Goal: Information Seeking & Learning: Check status

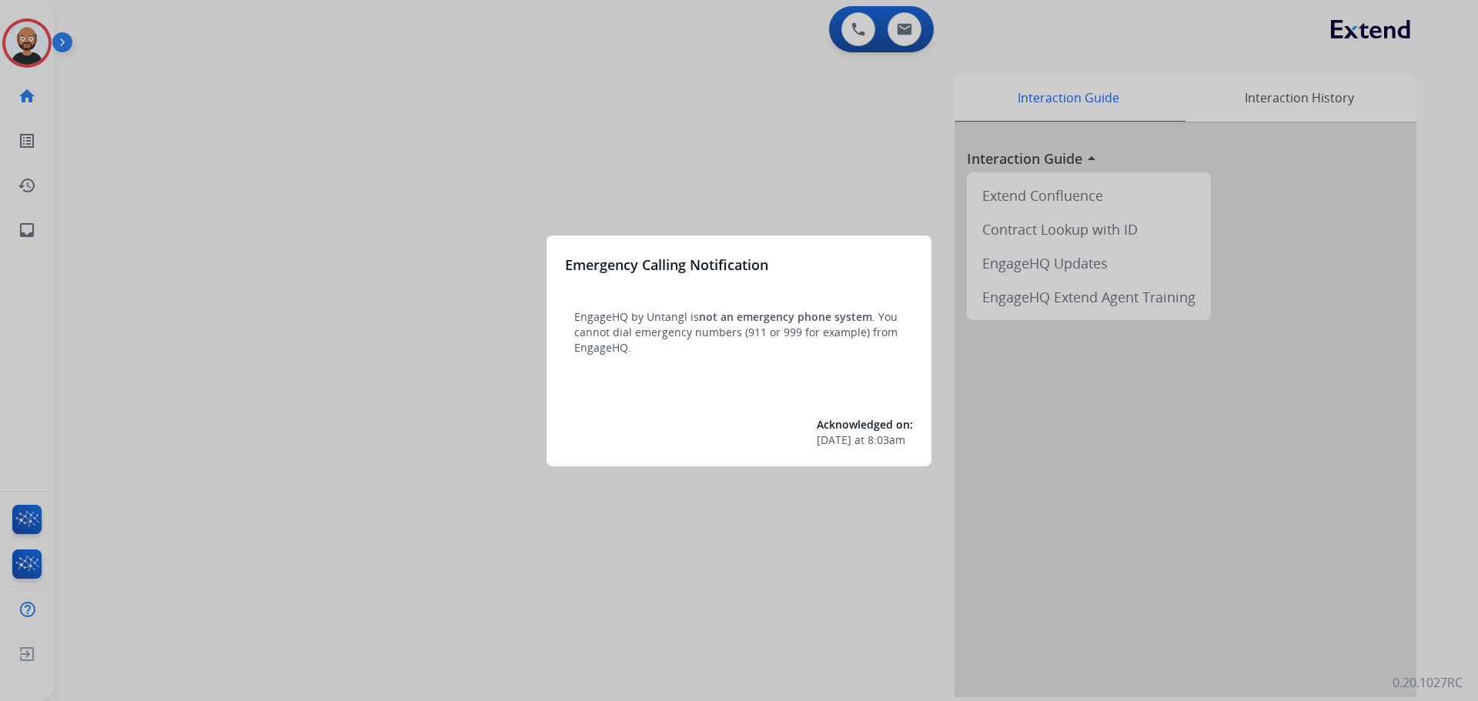
click at [385, 405] on div at bounding box center [739, 350] width 1478 height 701
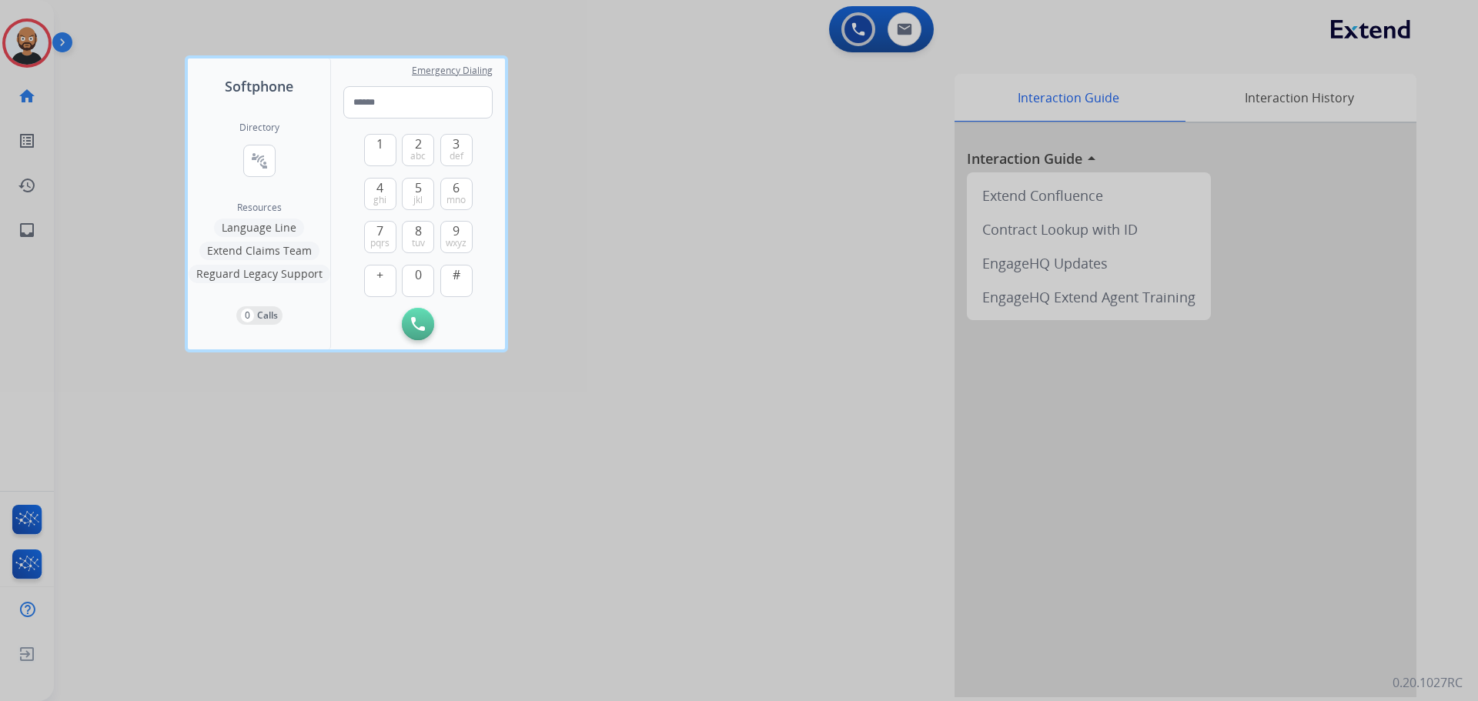
click at [259, 449] on div at bounding box center [739, 350] width 1478 height 701
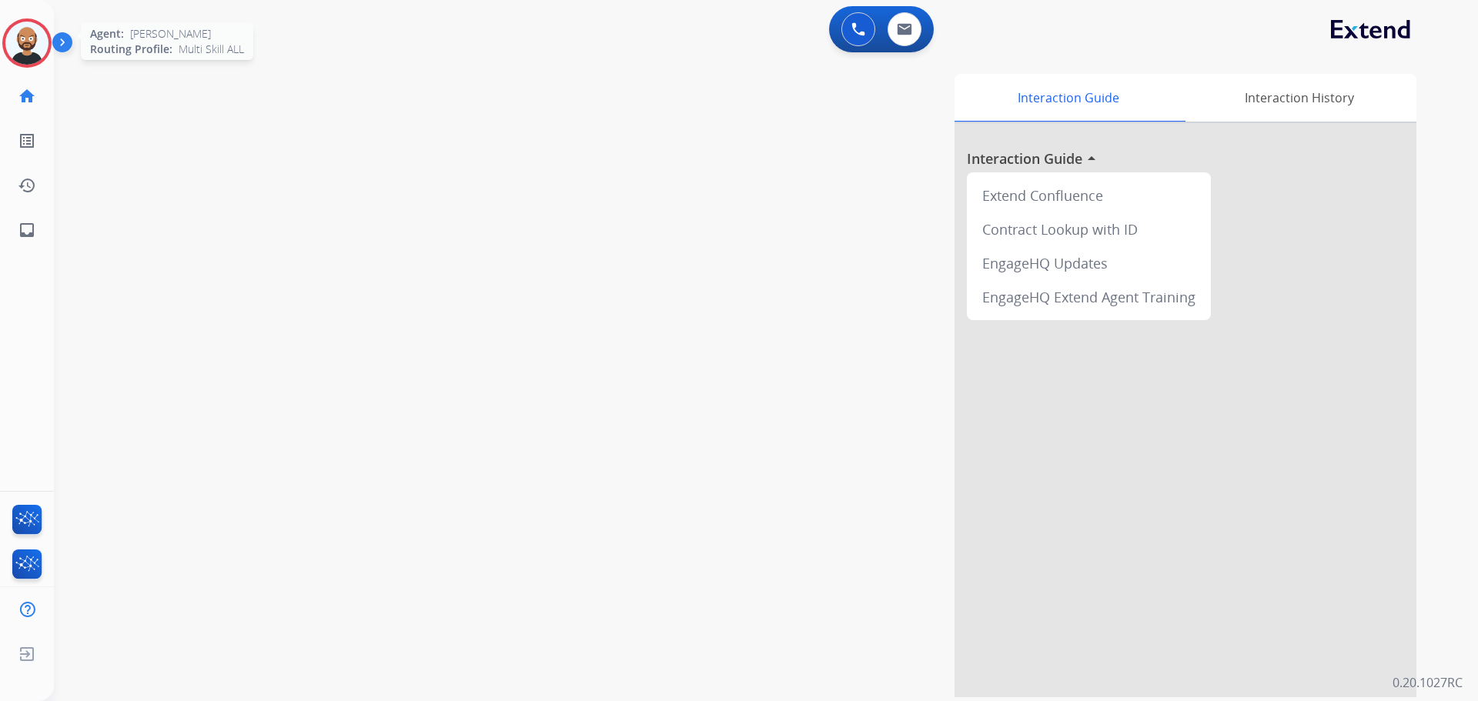
click at [31, 39] on img at bounding box center [26, 43] width 43 height 43
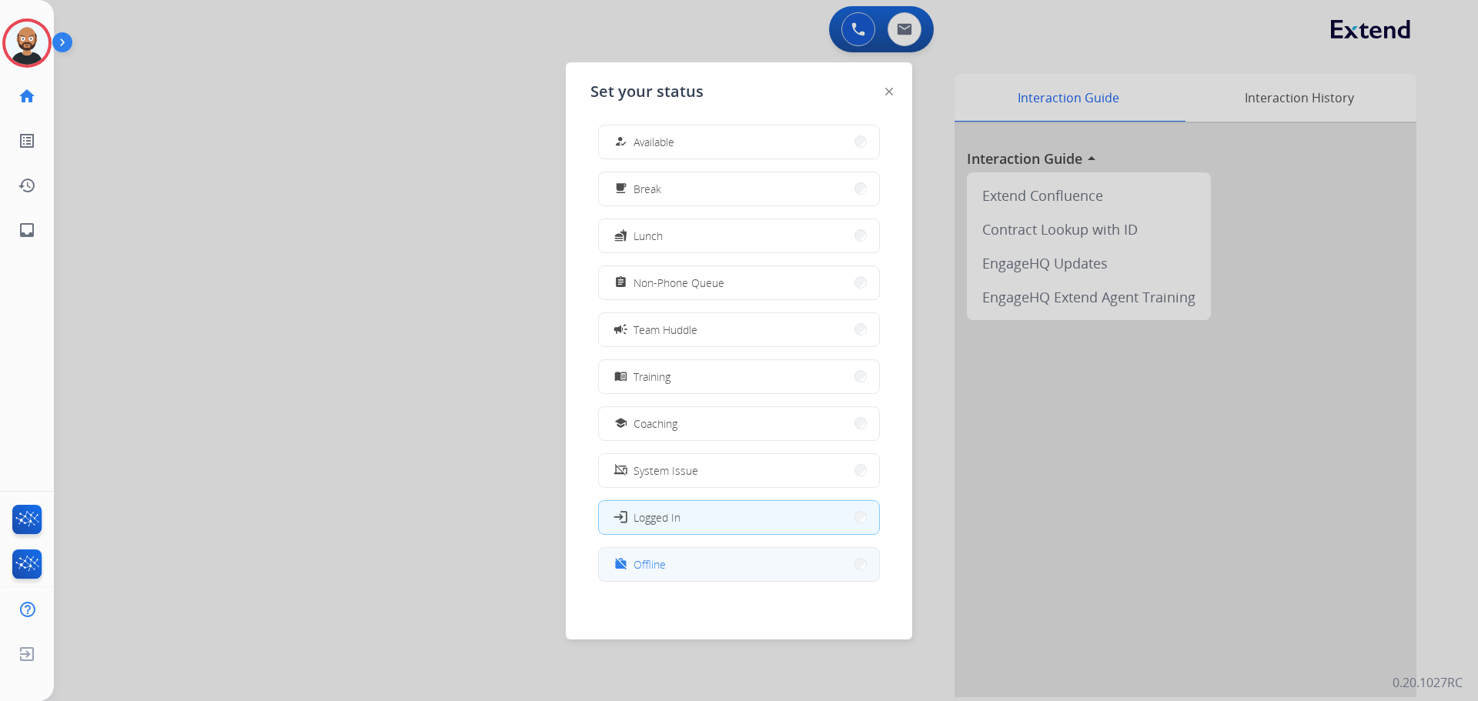
scroll to position [5, 0]
click at [708, 565] on button "work_off Offline" at bounding box center [739, 563] width 280 height 33
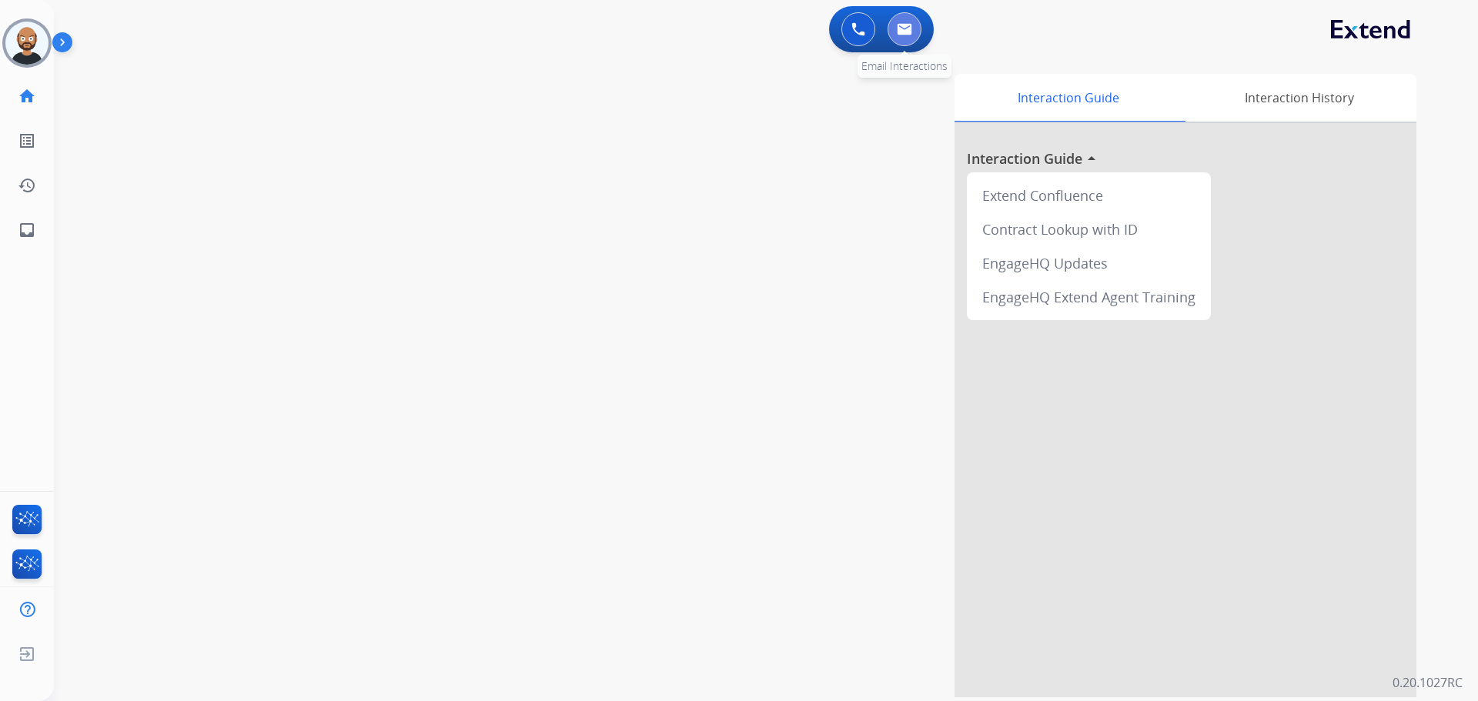
click at [903, 31] on img at bounding box center [904, 29] width 15 height 12
select select "**********"
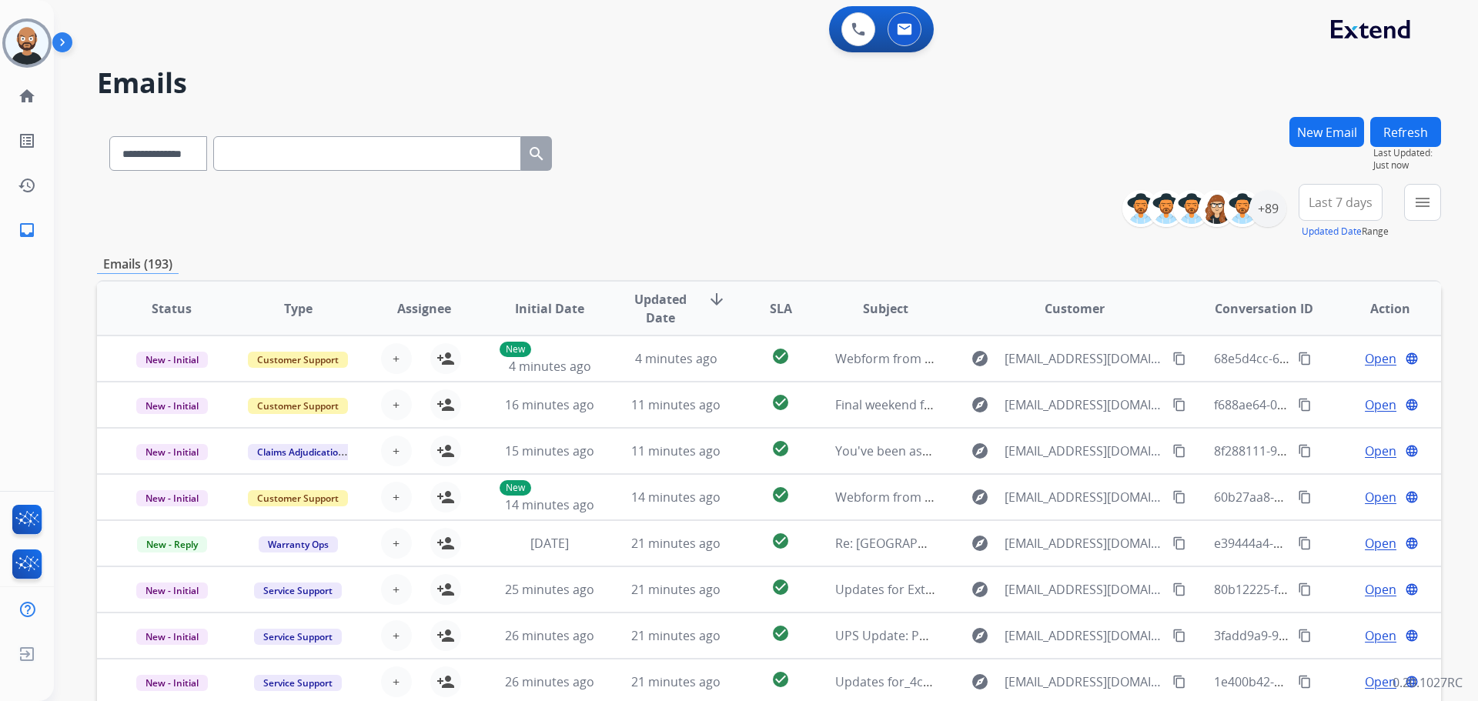
click at [1317, 199] on span "Last 7 days" at bounding box center [1340, 202] width 64 height 6
click at [1318, 388] on div "Last 90 days" at bounding box center [1335, 389] width 85 height 23
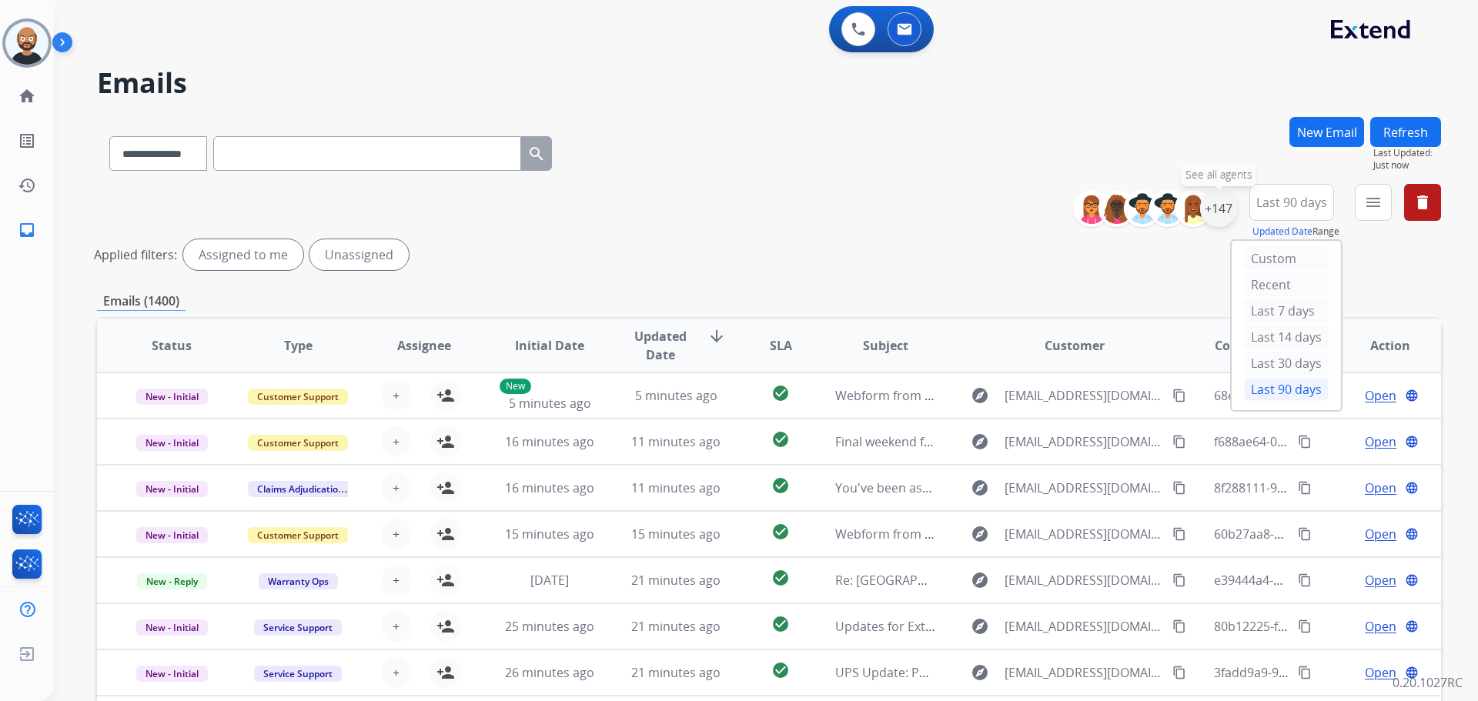
click at [1230, 205] on div "+147" at bounding box center [1218, 208] width 37 height 37
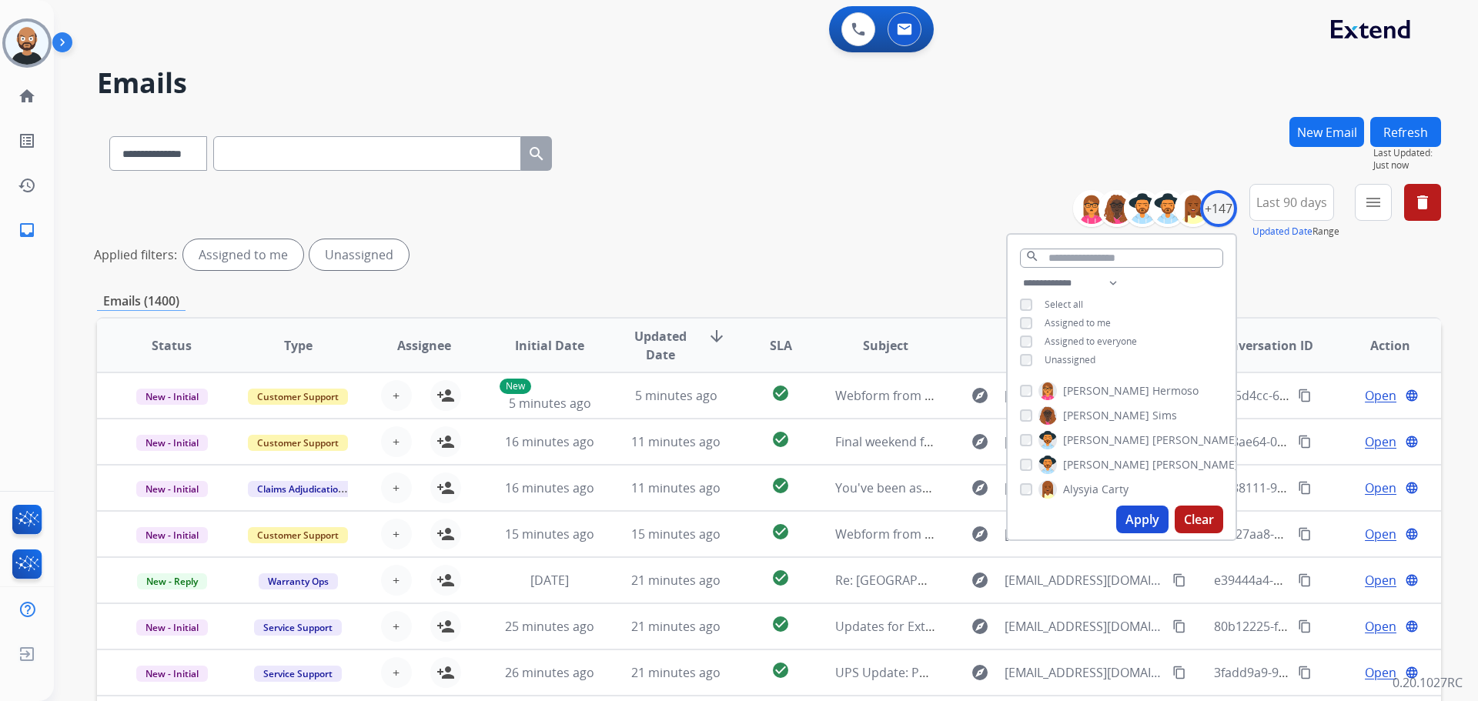
click at [1361, 206] on button "menu" at bounding box center [1373, 202] width 37 height 37
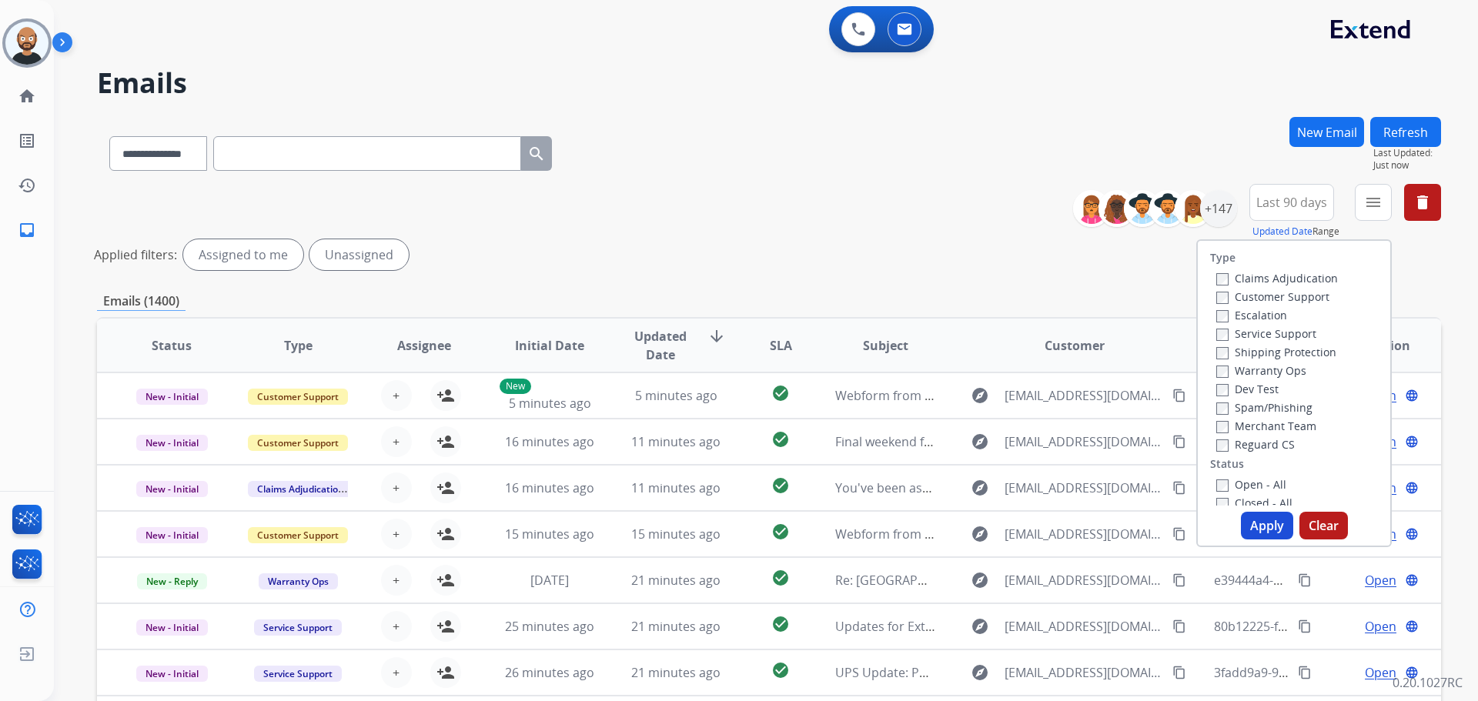
click at [1271, 298] on label "Customer Support" at bounding box center [1272, 296] width 113 height 15
click at [1273, 353] on label "Shipping Protection" at bounding box center [1276, 352] width 120 height 15
click at [1261, 448] on label "Reguard CS" at bounding box center [1255, 444] width 79 height 15
click at [1253, 486] on label "Open - All" at bounding box center [1251, 484] width 70 height 15
click at [1258, 527] on button "Apply" at bounding box center [1267, 526] width 52 height 28
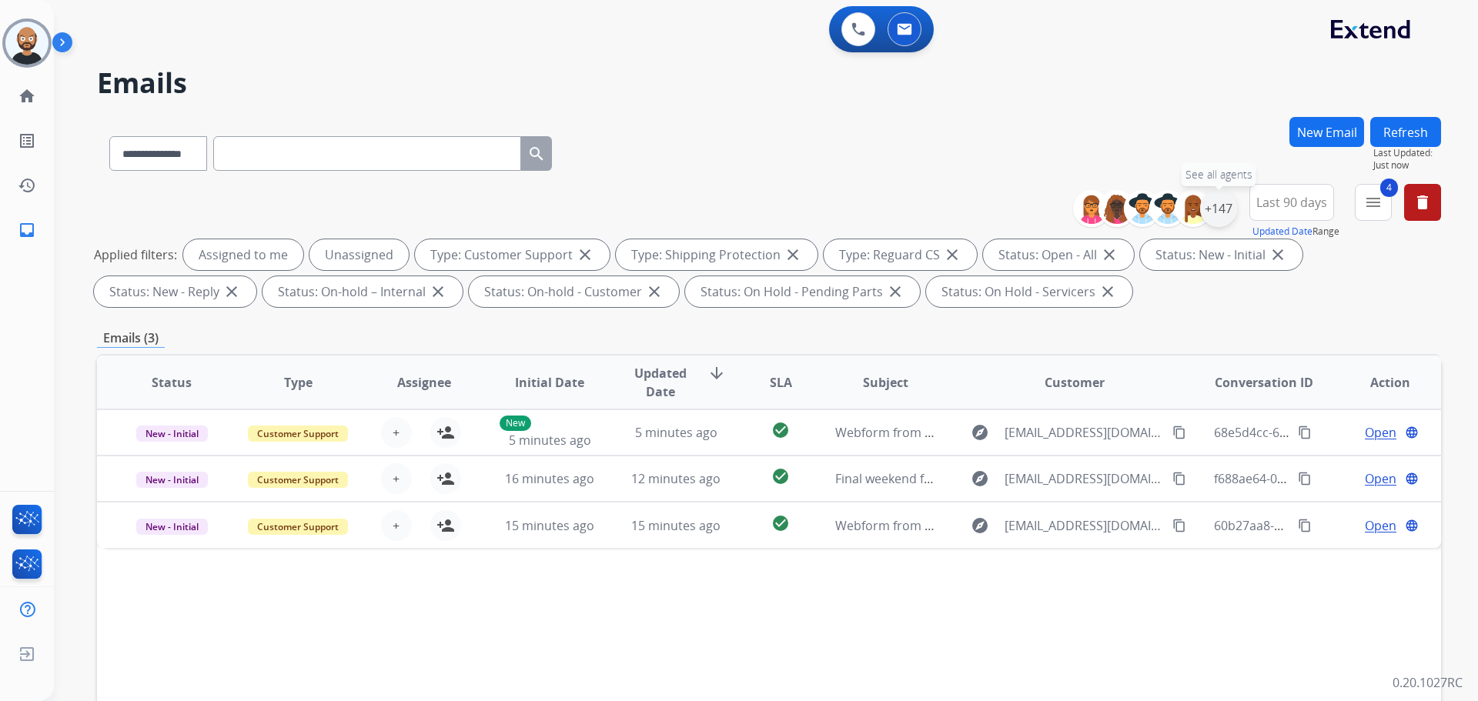
click at [1218, 215] on div "+147" at bounding box center [1218, 208] width 37 height 37
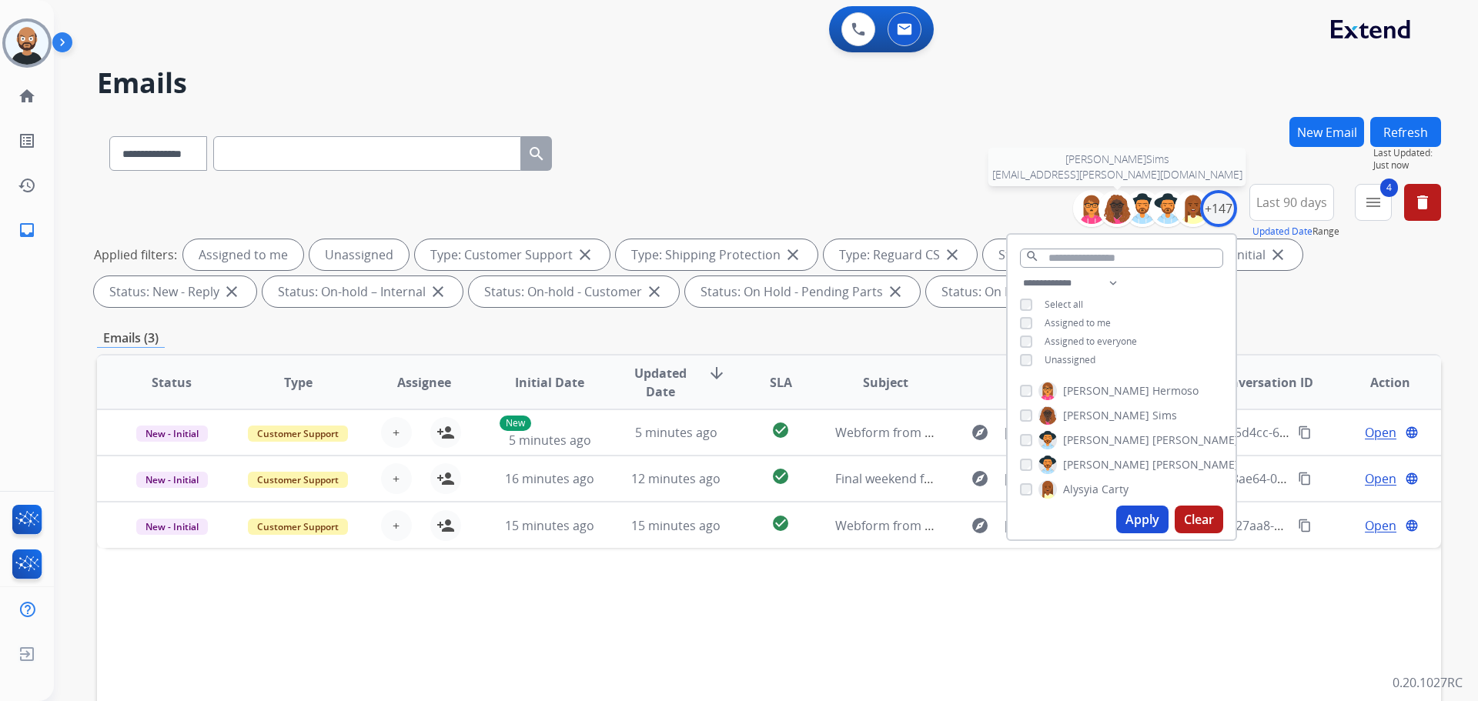
click at [1099, 162] on div "**********" at bounding box center [769, 150] width 1344 height 67
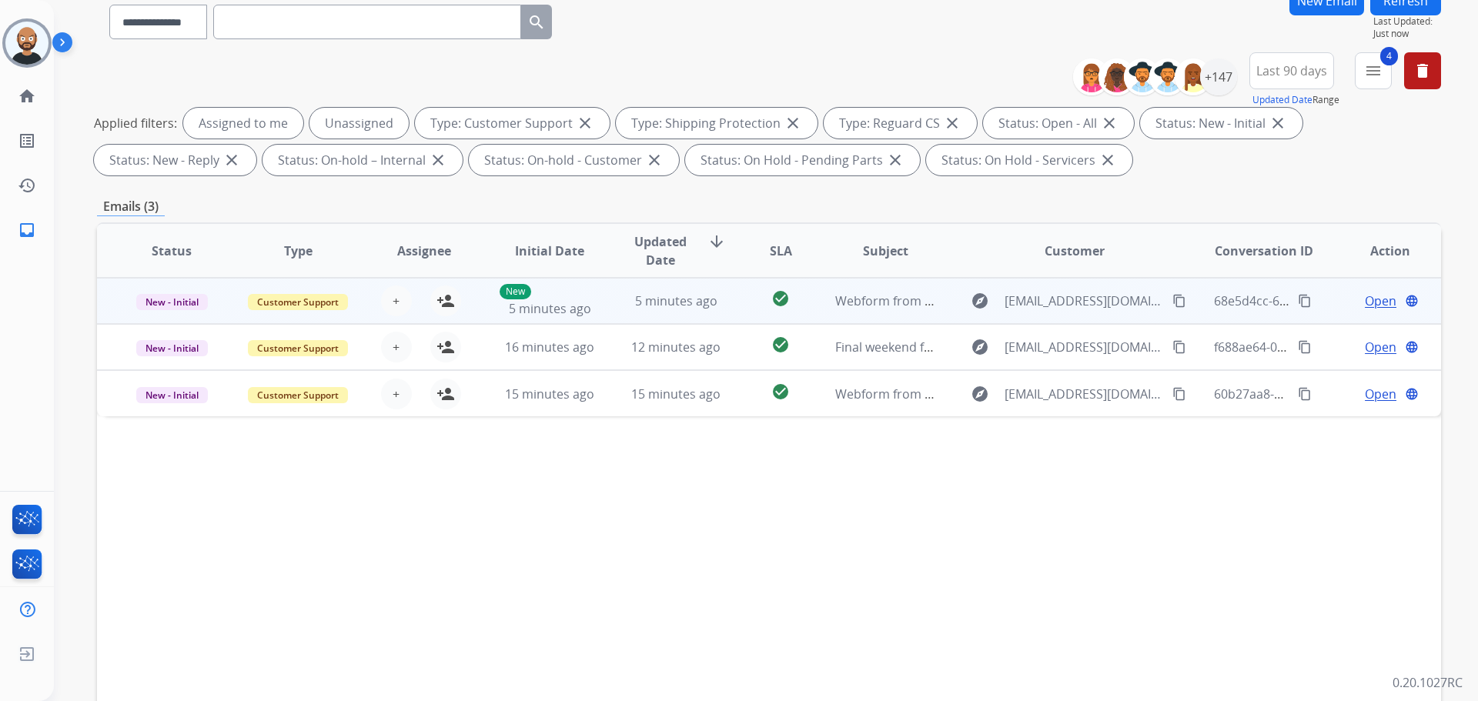
scroll to position [249, 0]
